Goal: Find specific page/section: Find specific page/section

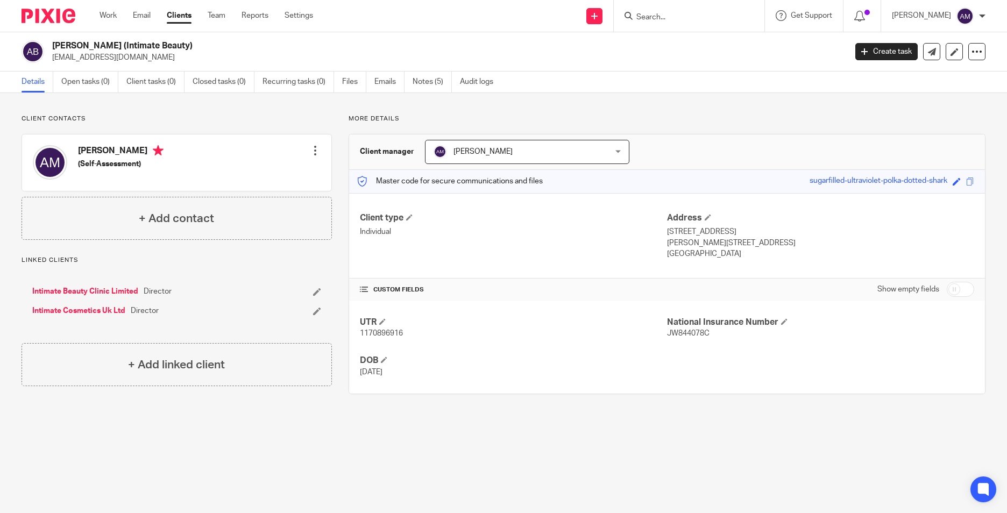
click at [667, 13] on input "Search" at bounding box center [683, 18] width 97 height 10
type input "n"
type input "ventu"
click at [689, 43] on link at bounding box center [713, 46] width 161 height 25
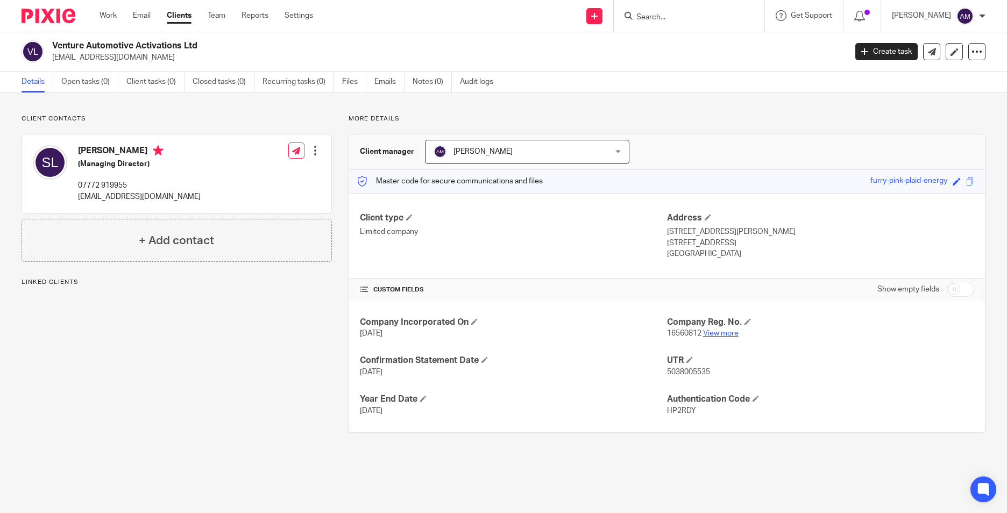
click at [711, 333] on link "View more" at bounding box center [721, 334] width 36 height 8
